Goal: Check status: Check status

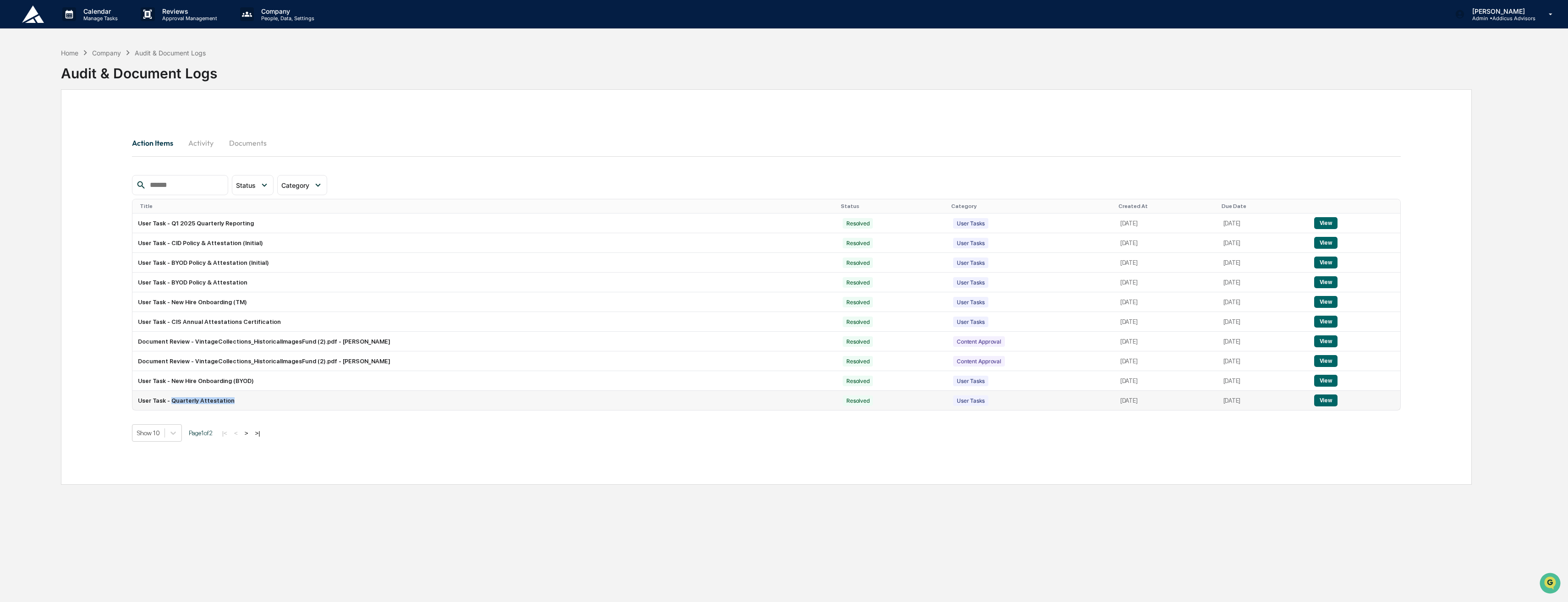
drag, startPoint x: 227, startPoint y: 400, endPoint x: 170, endPoint y: 403, distance: 57.1
click at [170, 403] on td "User Task - Quarterly Attestation" at bounding box center [485, 400] width 705 height 19
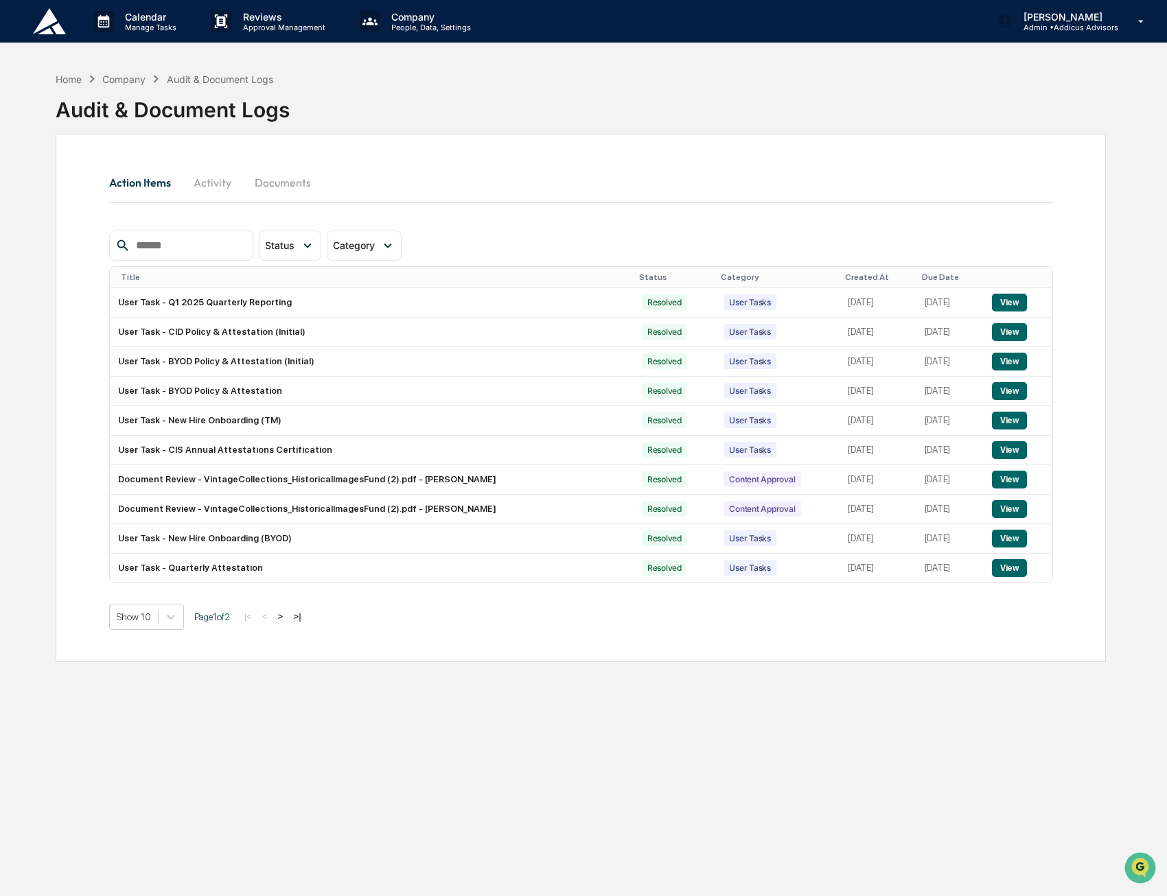
click at [338, 728] on div "Home Company Audit & Document Logs Audit & Document Logs Action Items Activity …" at bounding box center [580, 513] width 1091 height 896
click at [286, 614] on button ">" at bounding box center [281, 617] width 14 height 12
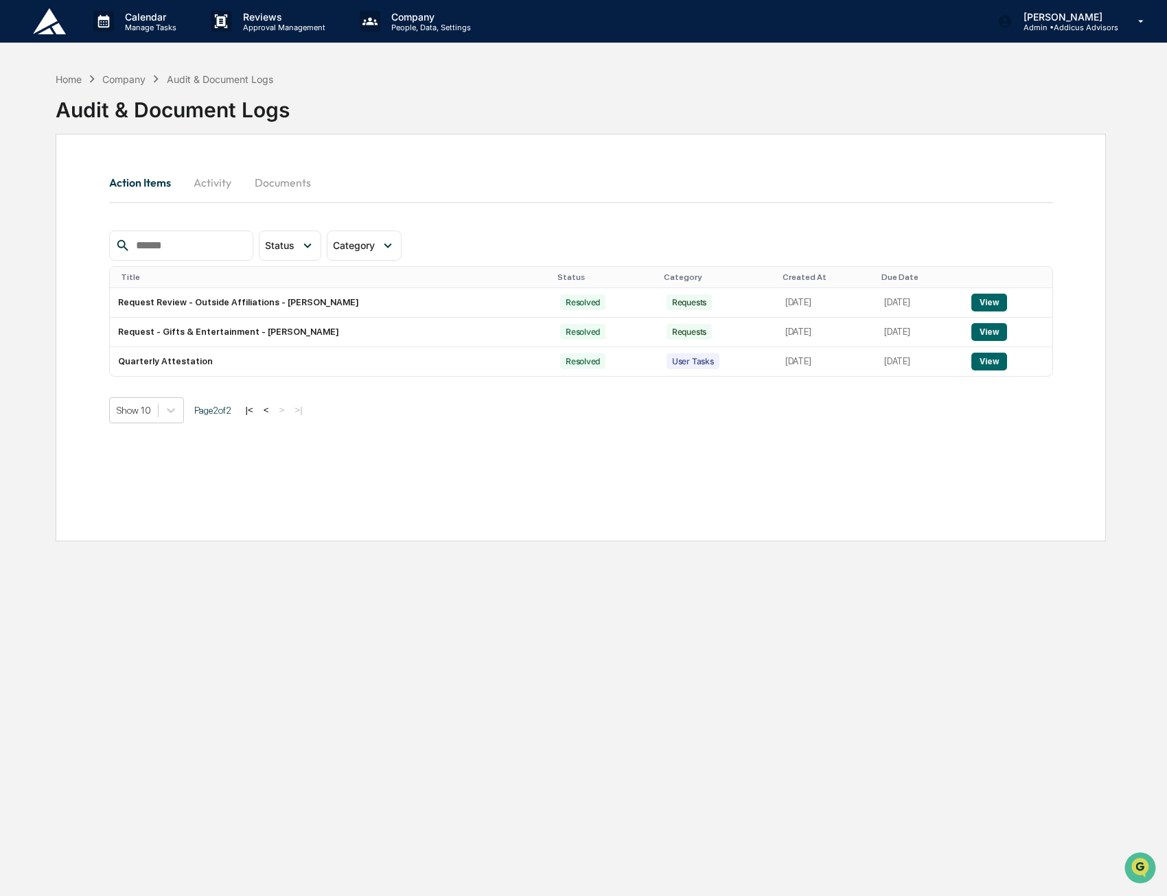
click at [270, 408] on button "<" at bounding box center [266, 410] width 14 height 12
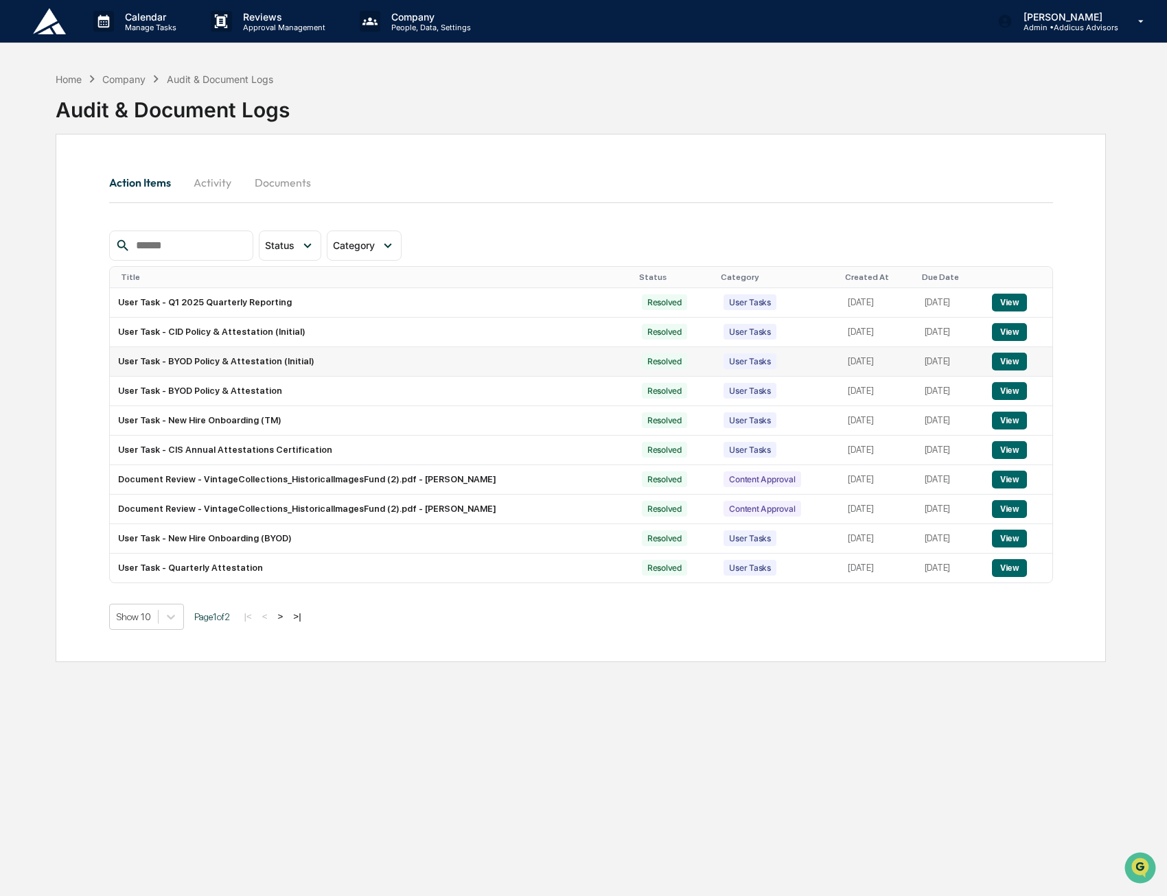
click at [1021, 361] on button "View" at bounding box center [1009, 362] width 35 height 18
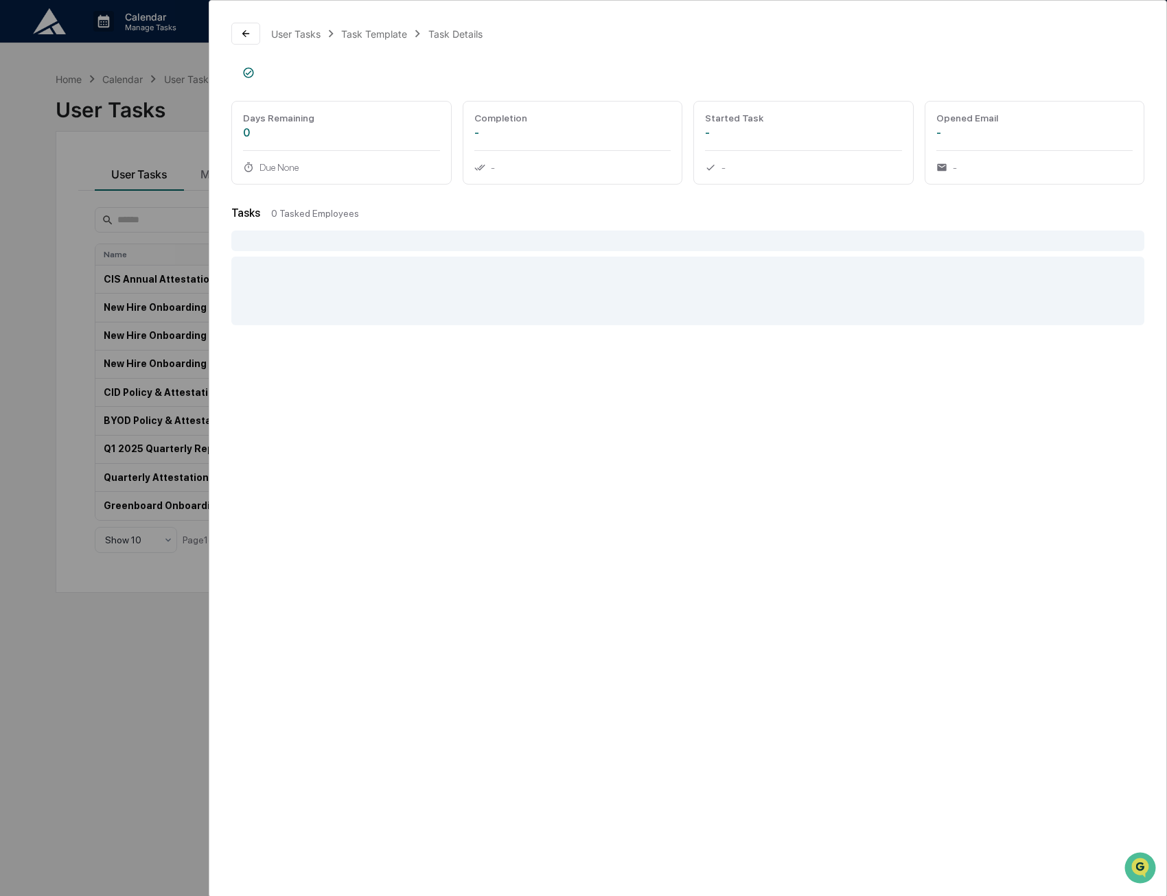
click at [115, 434] on div "User Tasks Task Template Task Details Days Remaining 0 Due None Completion - - …" at bounding box center [583, 448] width 1167 height 896
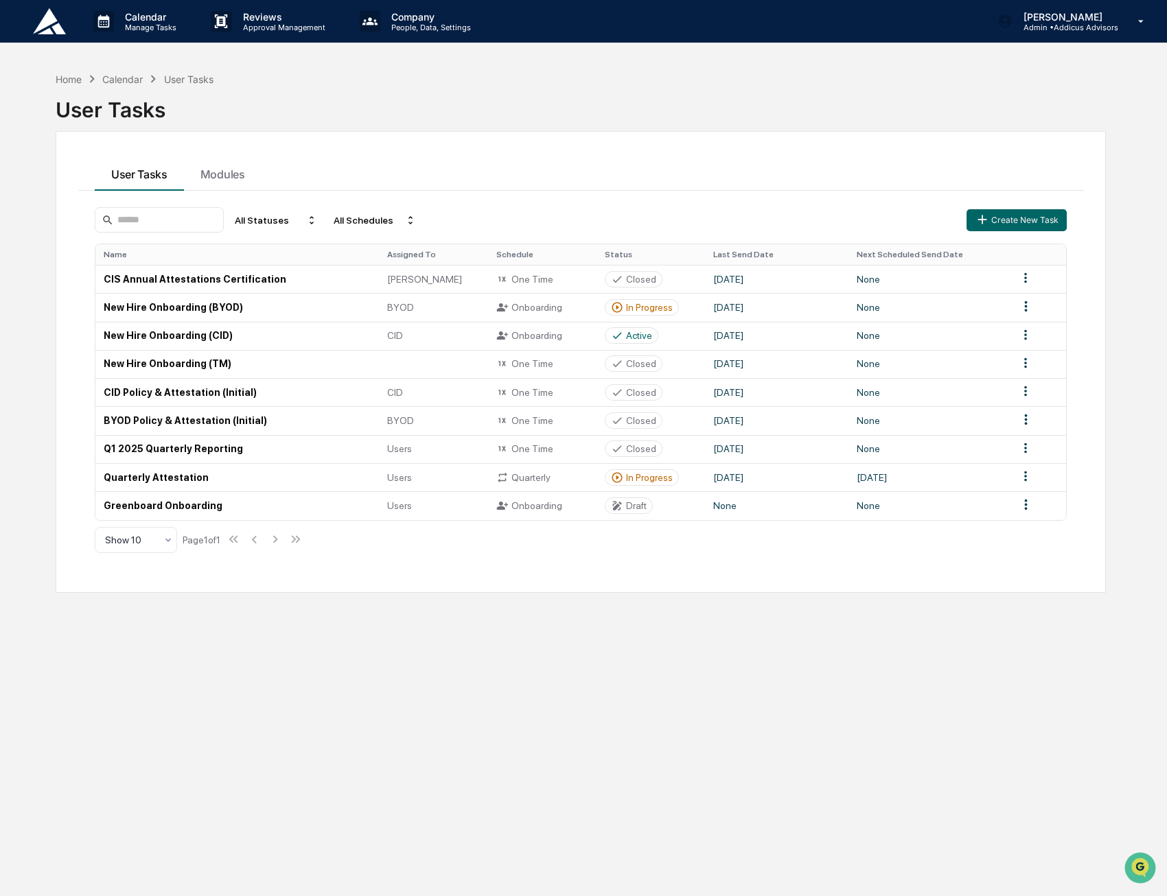
click at [189, 78] on div "User Tasks" at bounding box center [188, 79] width 49 height 12
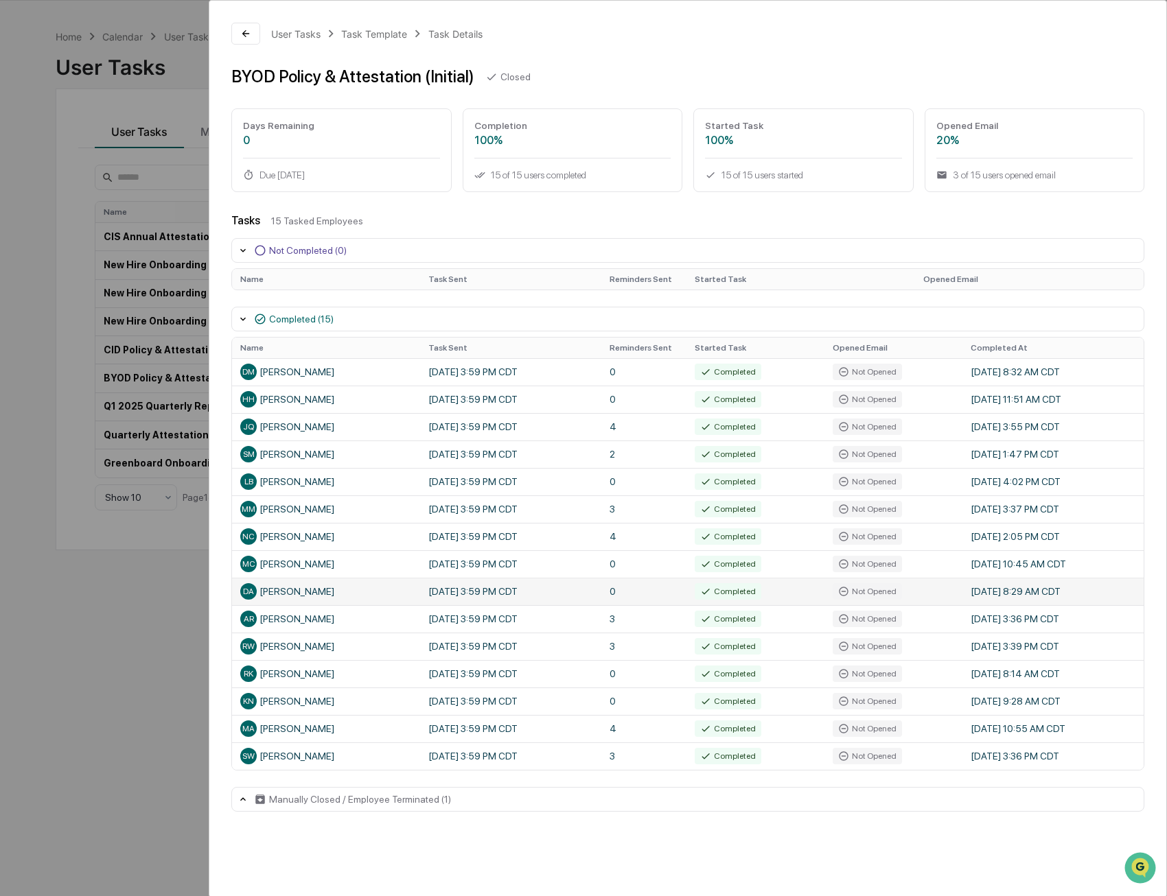
scroll to position [65, 0]
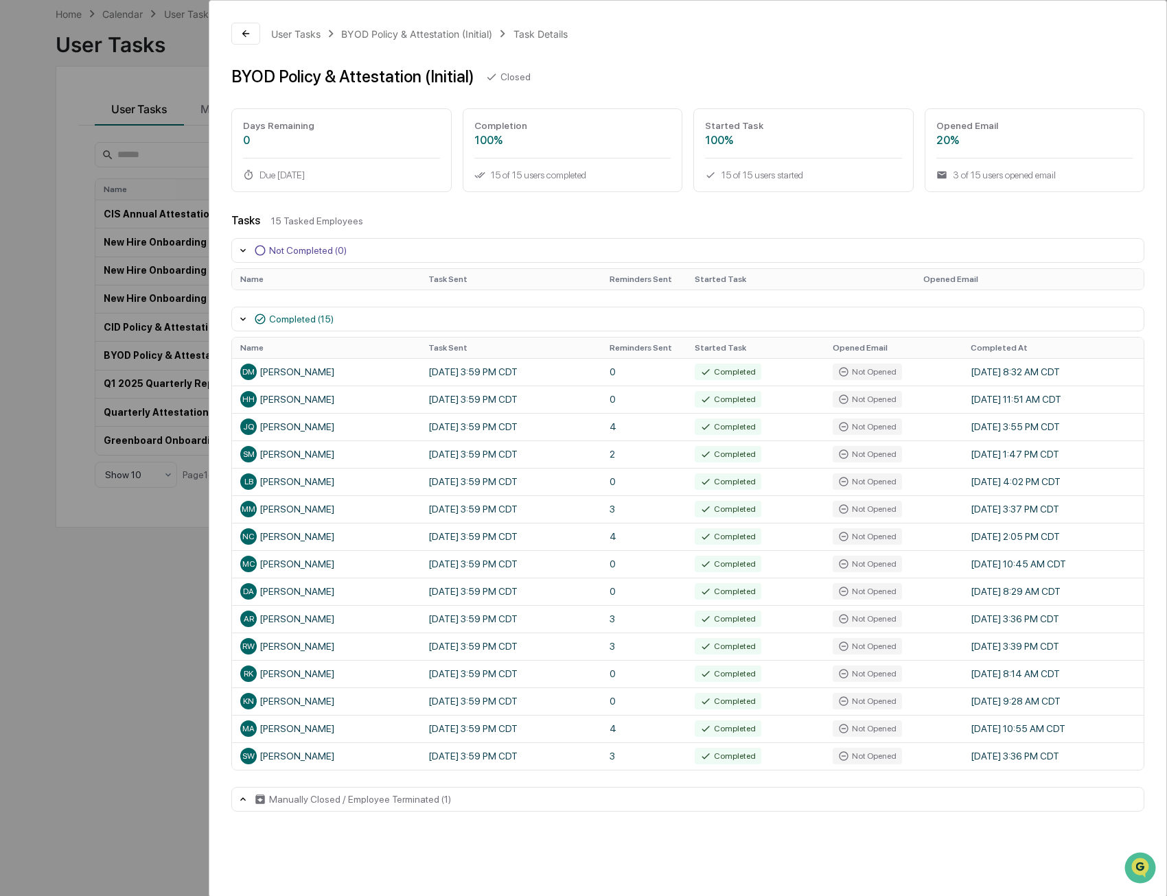
click at [196, 598] on div "User Tasks BYOD Policy & Attestation (Initial) Task Details BYOD Policy & Attes…" at bounding box center [583, 448] width 1167 height 896
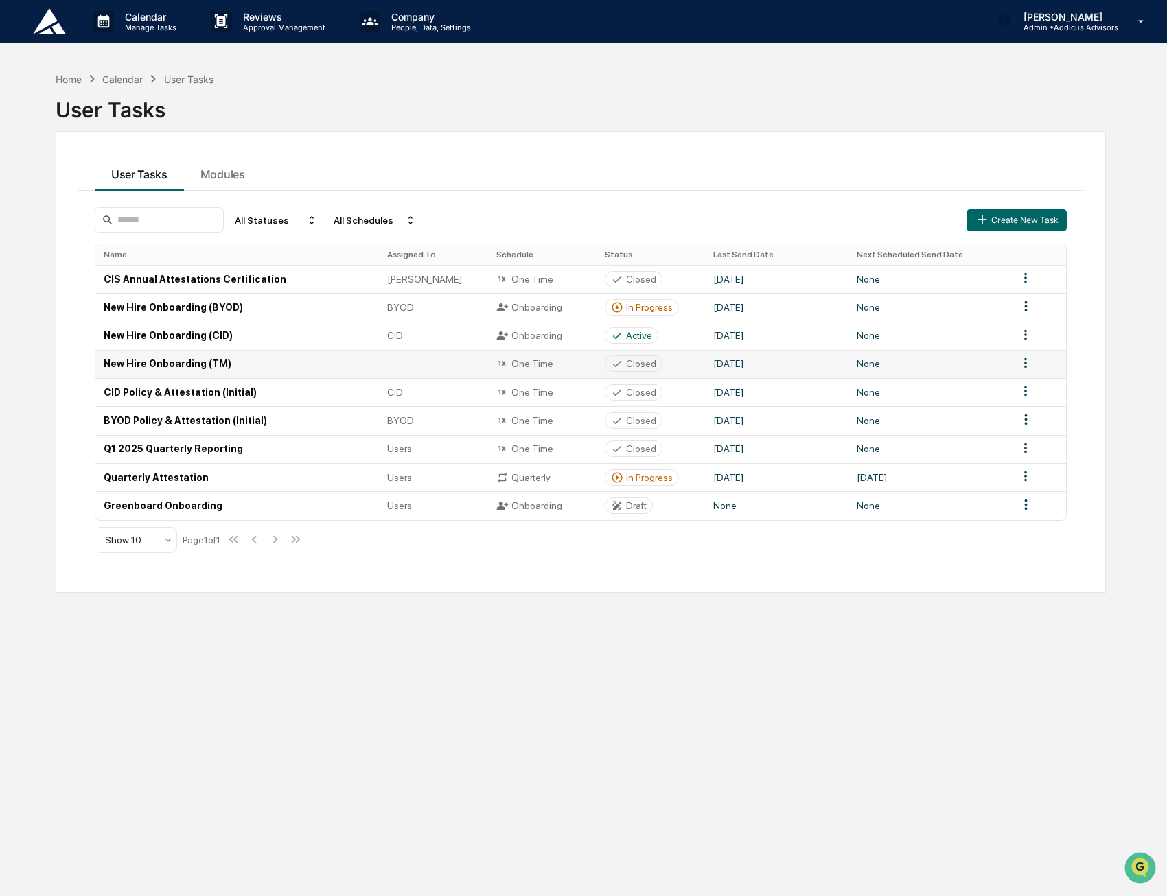
click at [137, 364] on td "New Hire Onboarding (TM)" at bounding box center [236, 364] width 283 height 28
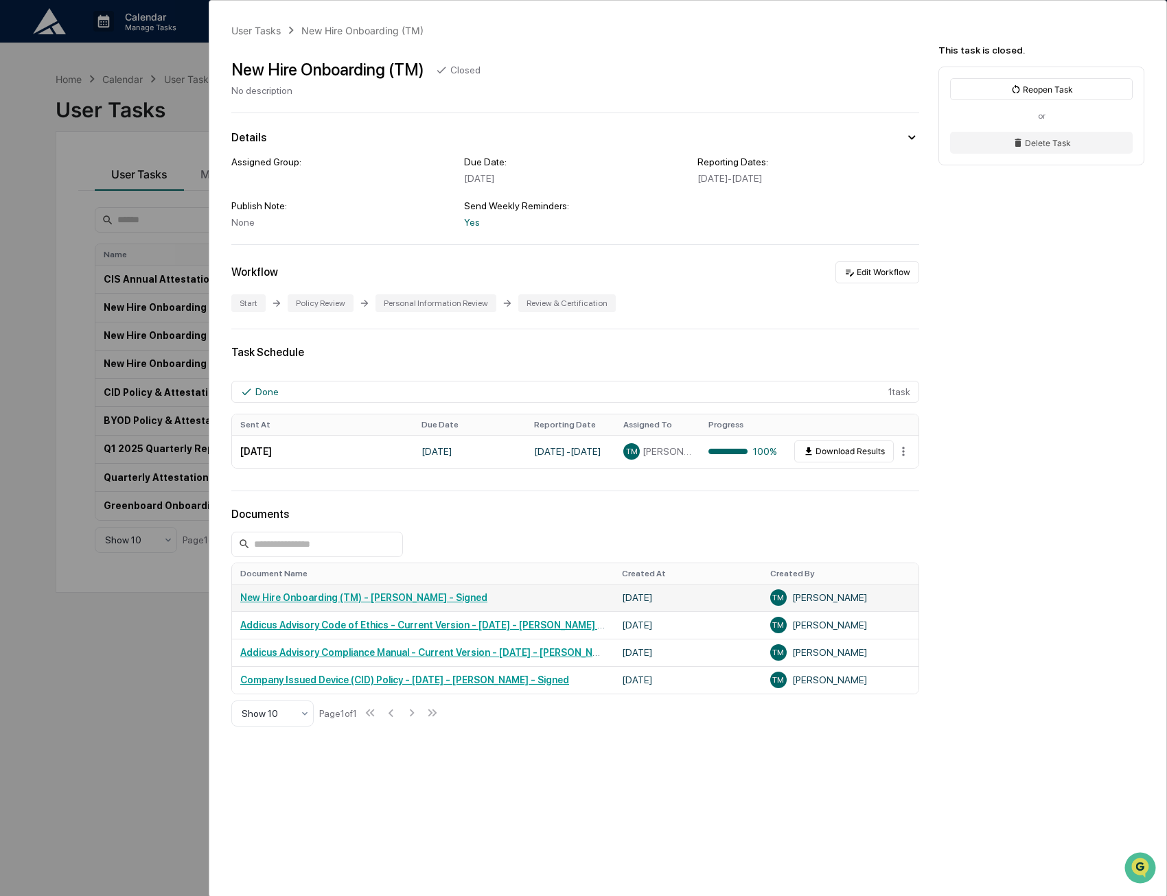
click at [432, 603] on link "New Hire Onboarding (TM) - [PERSON_NAME] - Signed" at bounding box center [363, 597] width 247 height 11
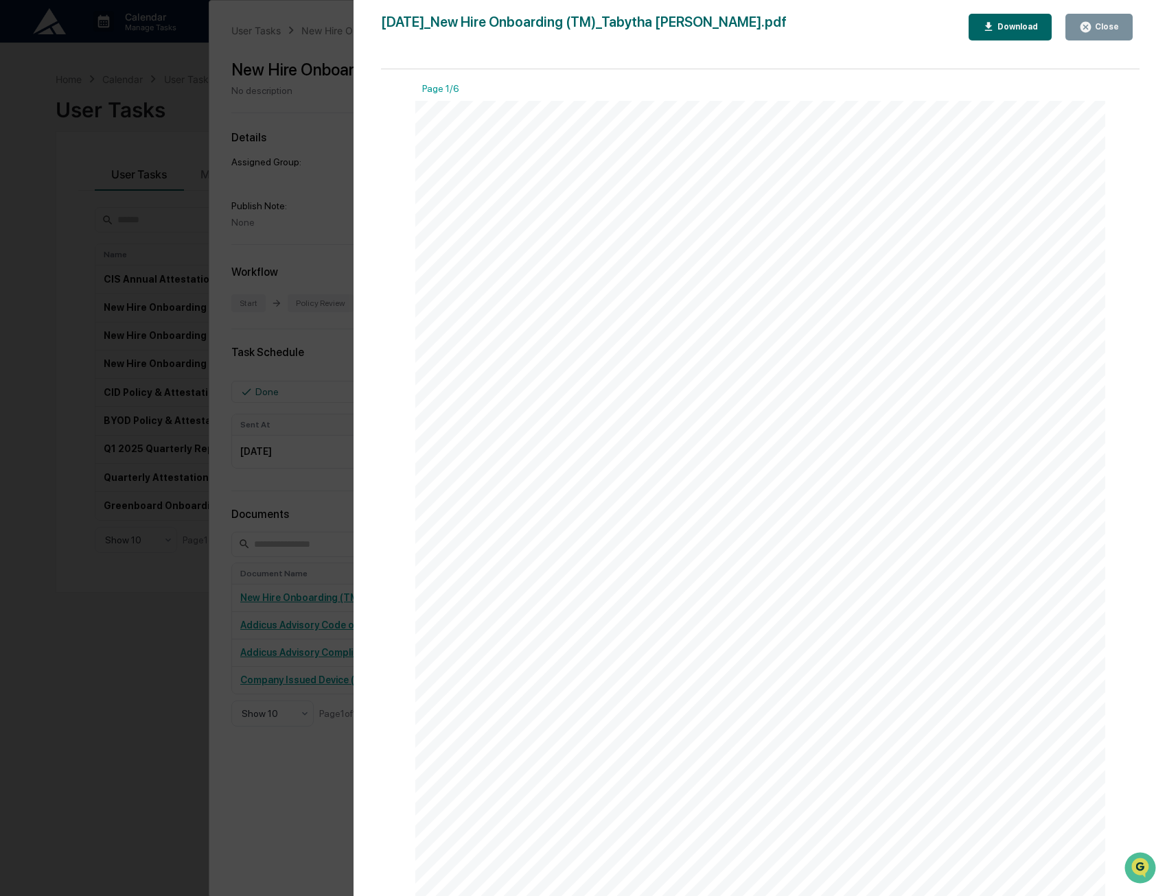
click at [1091, 26] on icon "button" at bounding box center [1085, 27] width 10 height 10
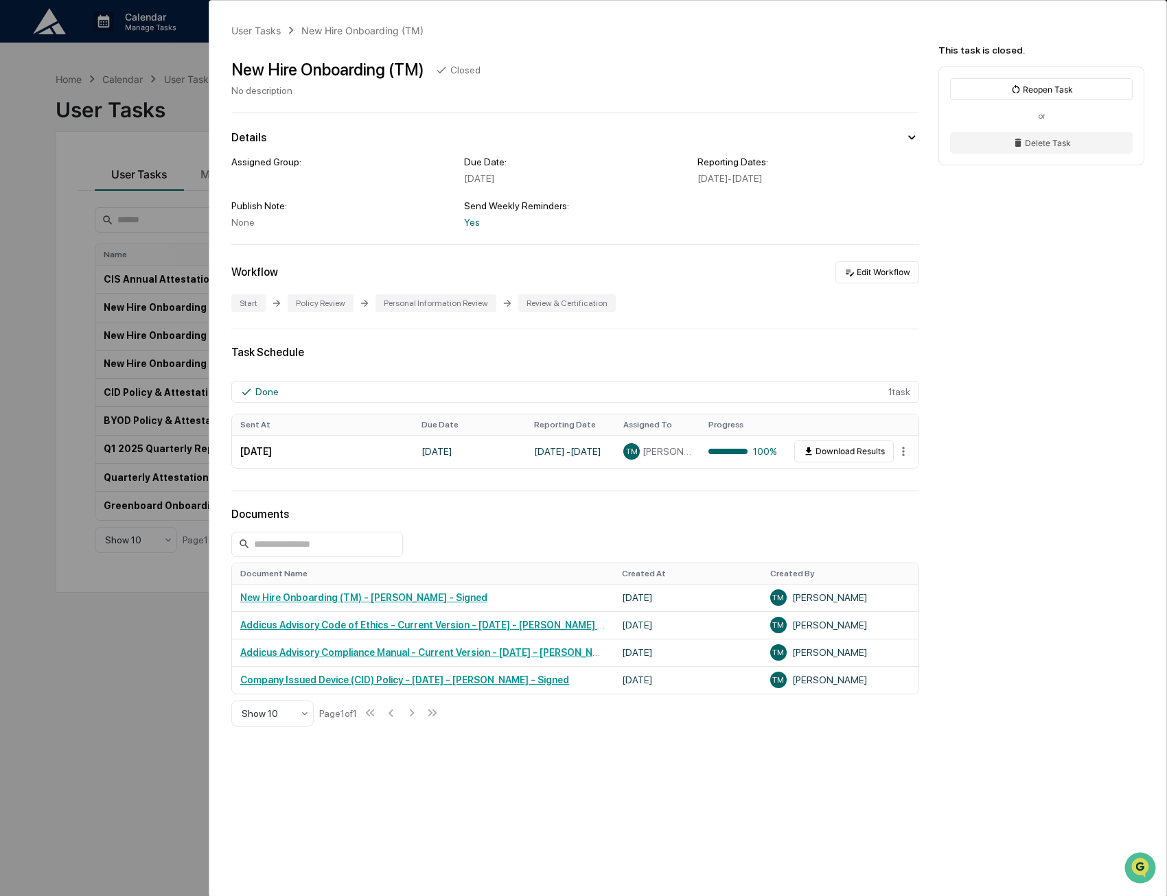
click at [291, 187] on div "Assigned Group: Due Date: [DATE] Reporting Dates: [DATE] - [DATE] Publish Note:…" at bounding box center [575, 191] width 688 height 71
click at [78, 132] on div "User Tasks New Hire Onboarding (TM) New Hire Onboarding (TM) Closed No descript…" at bounding box center [583, 448] width 1167 height 896
